Goal: Information Seeking & Learning: Understand process/instructions

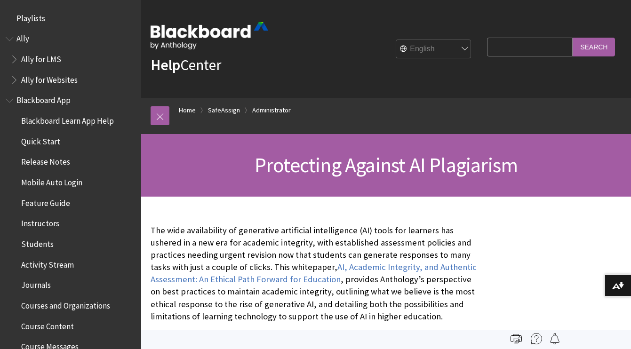
scroll to position [1097, 0]
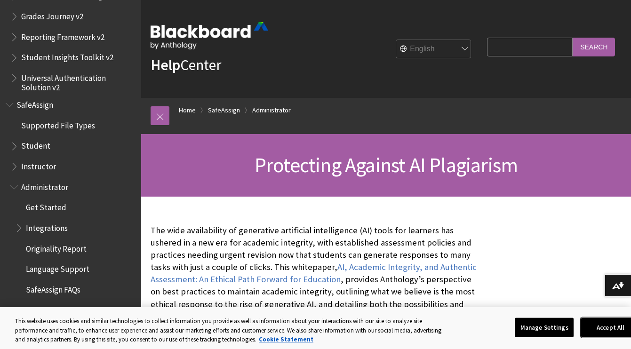
click at [609, 326] on button "Accept All" at bounding box center [610, 328] width 59 height 20
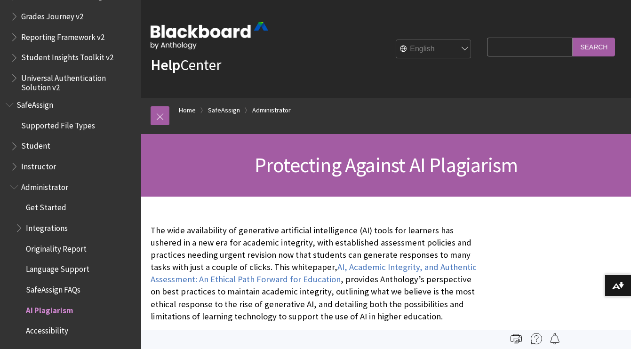
click at [18, 145] on span "Book outline for Blackboard SafeAssign" at bounding box center [15, 144] width 10 height 12
click at [83, 187] on span "Submit with SafeAssign" at bounding box center [66, 185] width 80 height 13
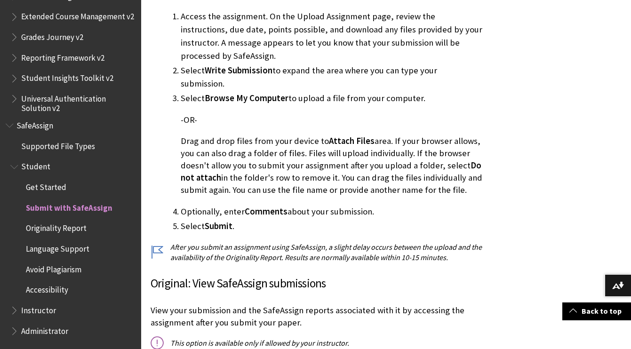
scroll to position [492, 0]
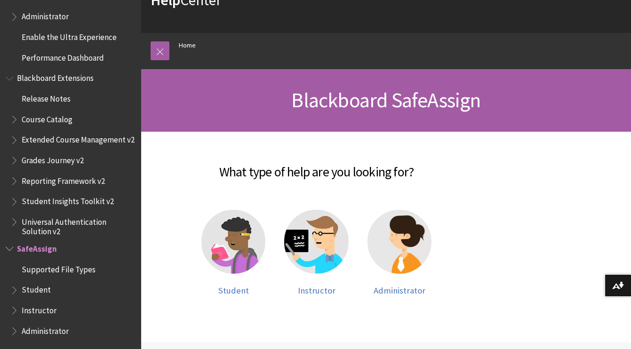
scroll to position [67, 0]
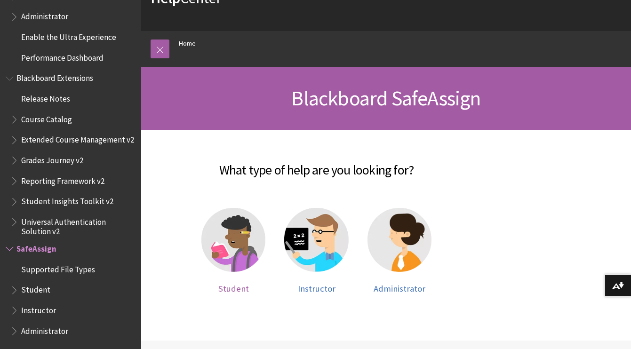
click at [231, 257] on img at bounding box center [233, 240] width 64 height 64
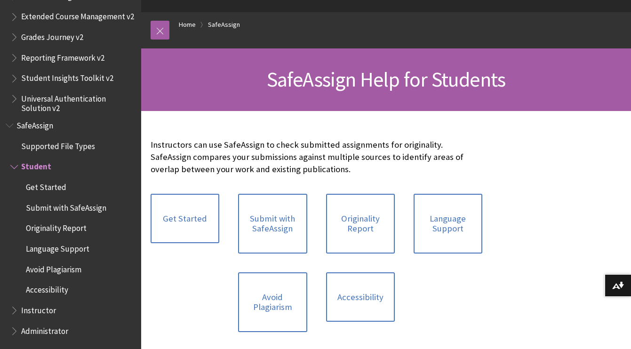
scroll to position [88, 0]
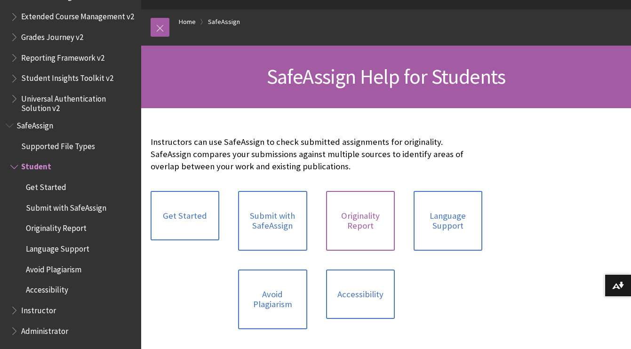
click at [350, 221] on link "Originality Report" at bounding box center [360, 221] width 69 height 60
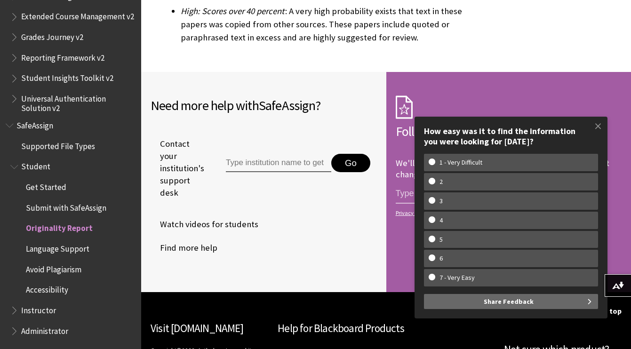
scroll to position [3207, 0]
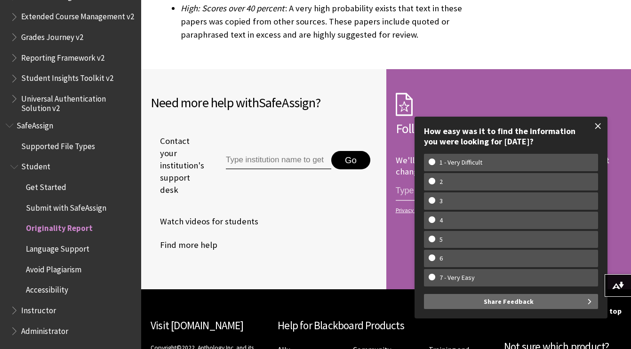
click at [600, 126] on span at bounding box center [598, 126] width 20 height 20
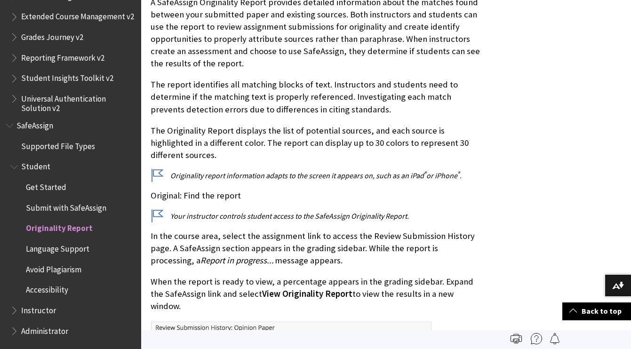
scroll to position [161, 0]
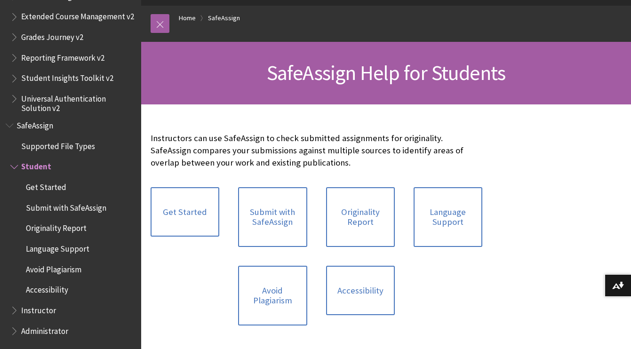
scroll to position [93, 0]
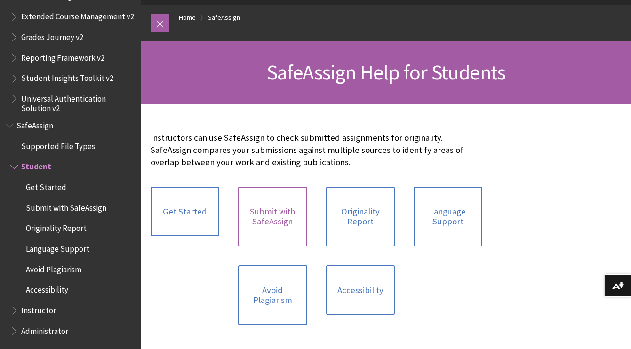
click at [268, 212] on link "Submit with SafeAssign" at bounding box center [272, 217] width 69 height 60
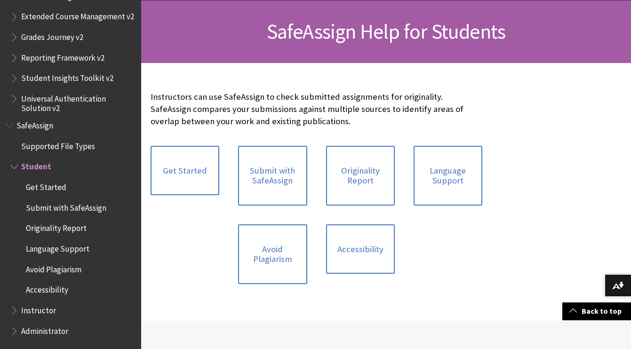
scroll to position [125, 0]
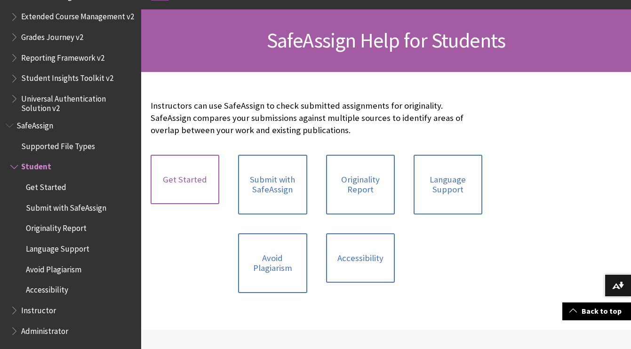
click at [168, 177] on link "Get Started" at bounding box center [185, 180] width 69 height 50
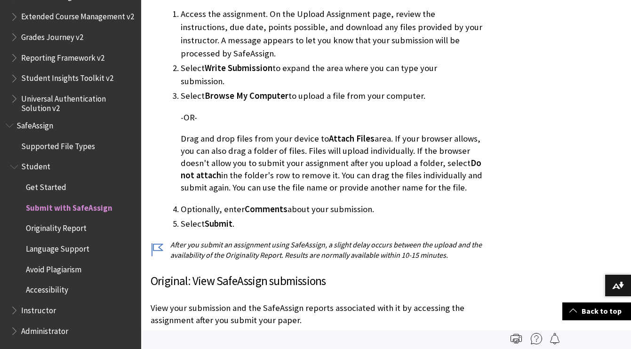
scroll to position [394, 0]
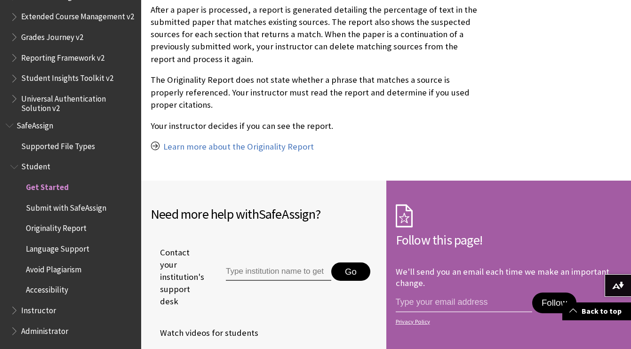
scroll to position [784, 0]
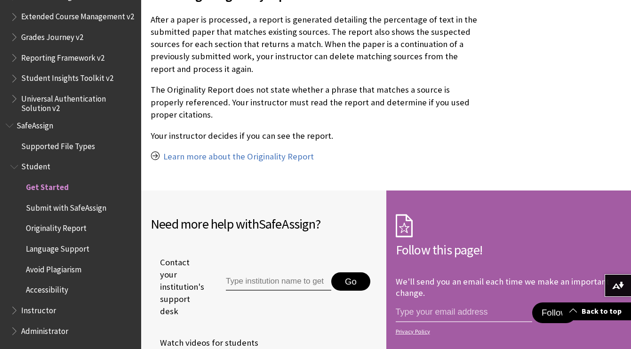
click at [265, 151] on link "Learn more about the Originality Report" at bounding box center [238, 156] width 151 height 11
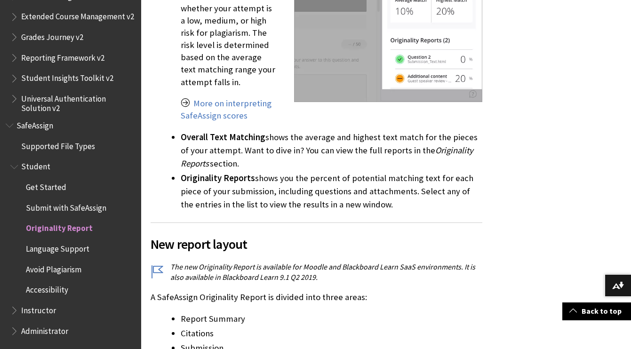
scroll to position [1241, 0]
